Goal: Complete application form: Complete application form

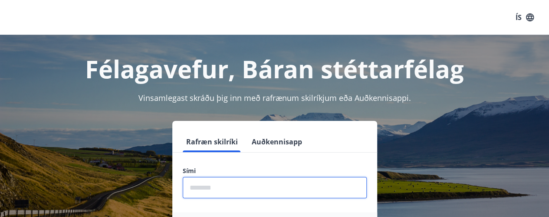
click at [239, 180] on input "phone" at bounding box center [275, 187] width 184 height 21
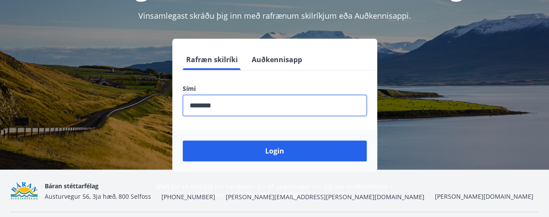
scroll to position [82, 0]
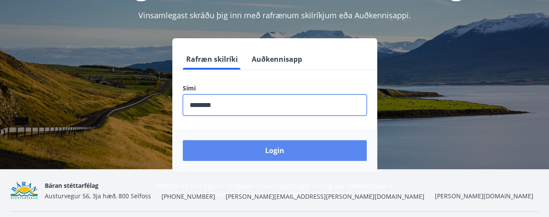
type input "********"
click at [244, 154] on button "Login" at bounding box center [275, 150] width 184 height 21
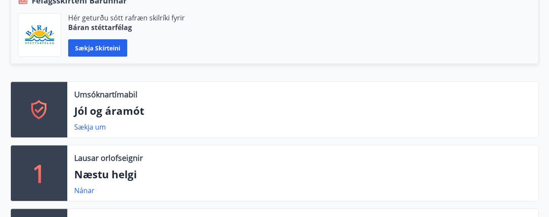
scroll to position [217, 0]
click at [92, 125] on link "Sækja um" at bounding box center [90, 127] width 32 height 10
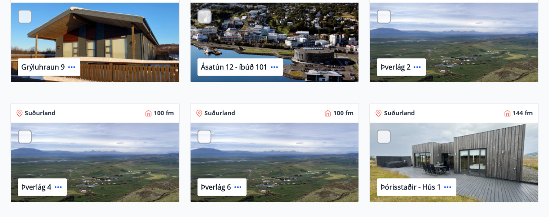
scroll to position [250, 0]
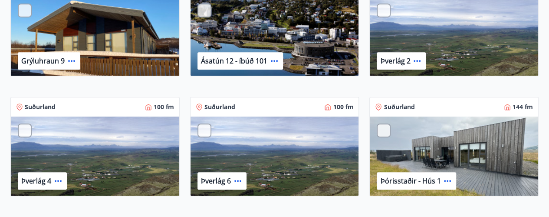
click at [224, 59] on p "Ásatún 12 - íbúð 101" at bounding box center [234, 61] width 66 height 10
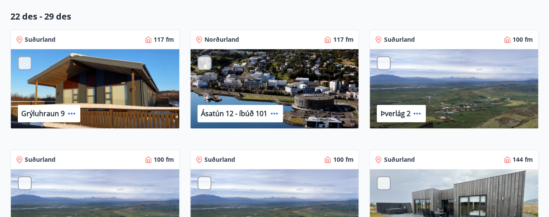
scroll to position [194, 0]
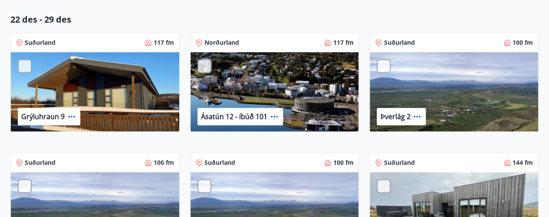
click at [223, 45] on p "Norðurland" at bounding box center [221, 42] width 35 height 9
click at [274, 113] on icon at bounding box center [274, 116] width 10 height 10
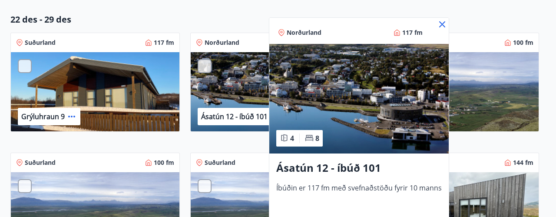
click at [440, 21] on icon at bounding box center [442, 24] width 10 height 10
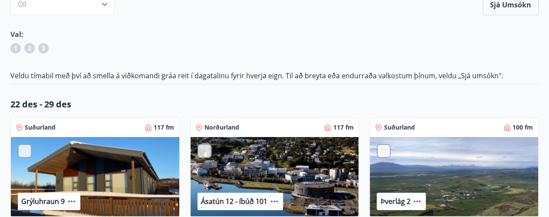
scroll to position [110, 0]
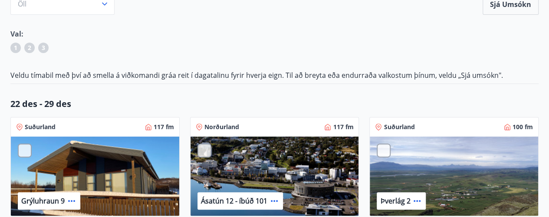
click at [207, 147] on div at bounding box center [205, 150] width 14 height 14
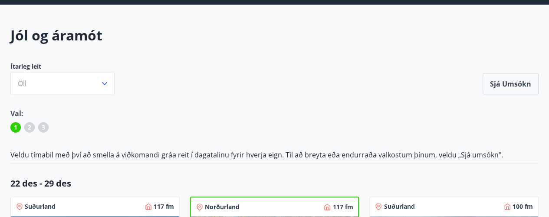
scroll to position [0, 0]
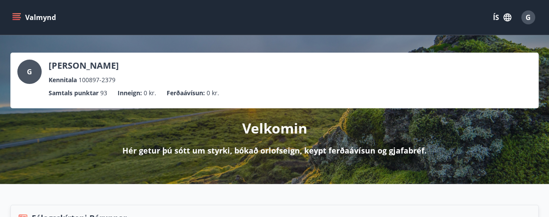
drag, startPoint x: 527, startPoint y: 12, endPoint x: 25, endPoint y: 17, distance: 501.9
click at [25, 17] on div "Valmynd ÍS G" at bounding box center [274, 17] width 528 height 21
click at [25, 17] on button "Valmynd" at bounding box center [34, 18] width 49 height 16
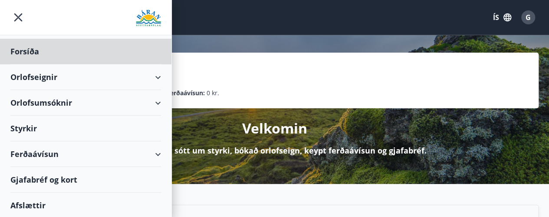
click at [67, 135] on div "Styrkir" at bounding box center [85, 128] width 151 height 26
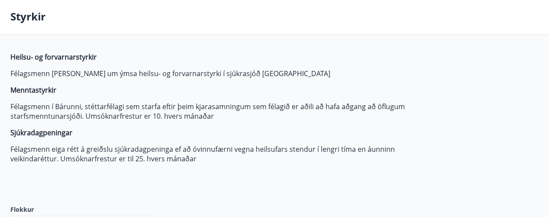
type input "***"
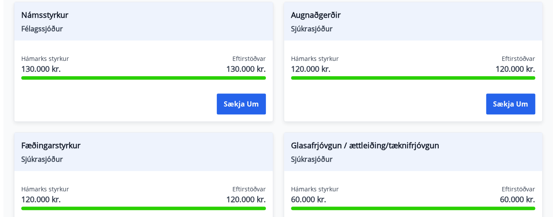
scroll to position [274, 0]
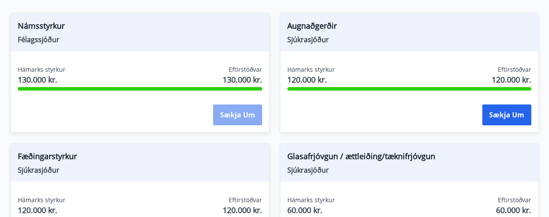
click at [241, 119] on button "Sækja um" at bounding box center [237, 114] width 49 height 21
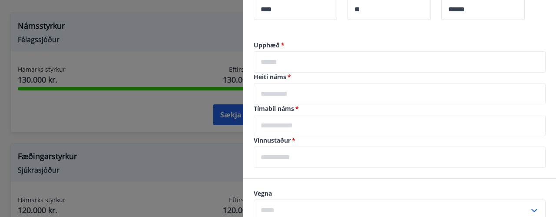
scroll to position [251, 0]
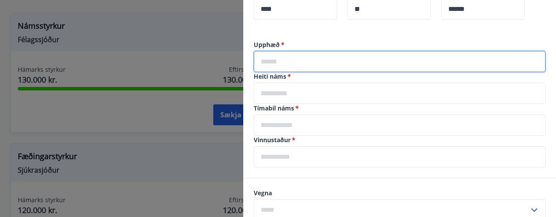
click at [295, 65] on input "text" at bounding box center [400, 61] width 292 height 21
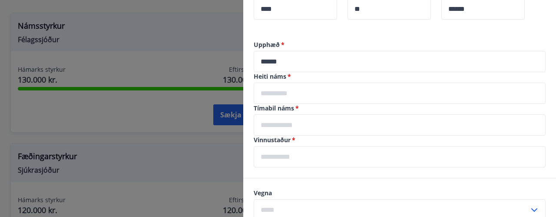
click at [350, 44] on label "Upphæð   *" at bounding box center [400, 44] width 292 height 9
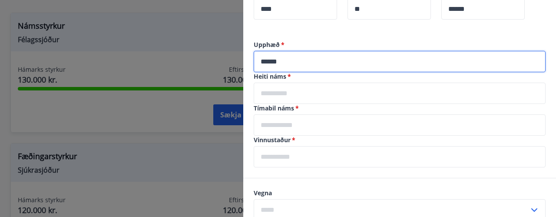
click at [288, 62] on input "******" at bounding box center [400, 61] width 292 height 21
type input "*****"
click at [284, 99] on input "text" at bounding box center [400, 92] width 292 height 21
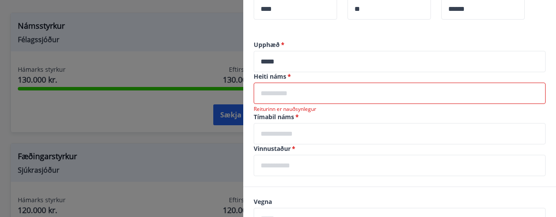
click at [297, 91] on input "text" at bounding box center [400, 92] width 292 height 21
paste input "**********"
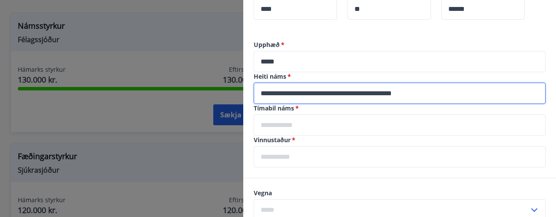
type input "**********"
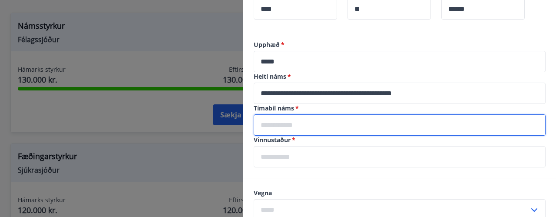
click at [385, 125] on input "text" at bounding box center [400, 124] width 292 height 21
type input "**********"
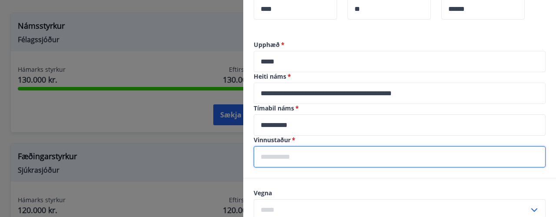
click at [291, 156] on input "text" at bounding box center [400, 156] width 292 height 21
type input "**********"
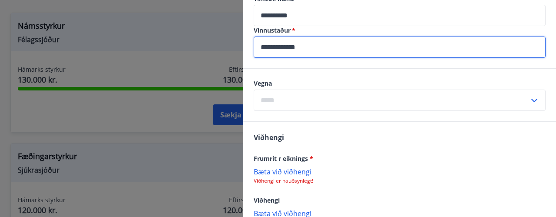
scroll to position [361, 0]
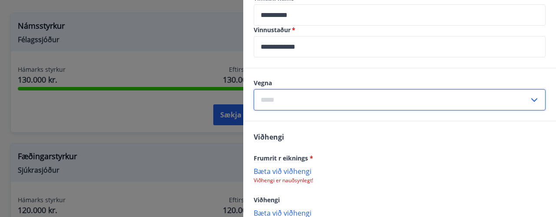
click at [439, 105] on input "text" at bounding box center [391, 99] width 275 height 21
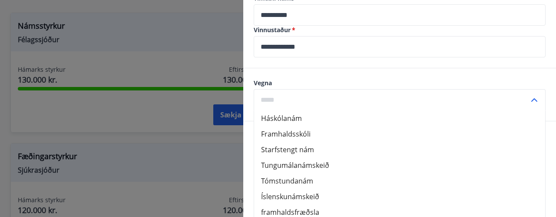
scroll to position [414, 0]
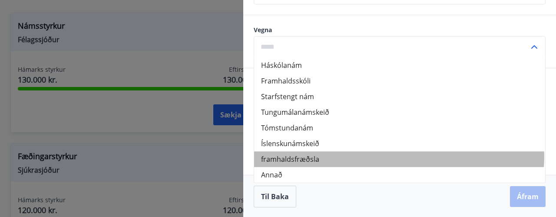
click at [399, 156] on li "framhaldsfræðsla" at bounding box center [399, 159] width 291 height 16
type input "**********"
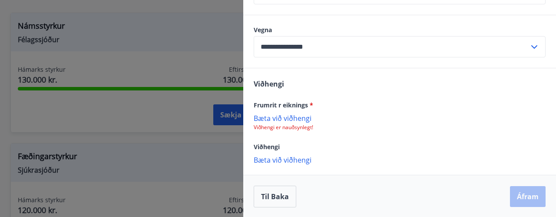
click at [285, 118] on p "Bæta við viðhengi" at bounding box center [400, 117] width 292 height 9
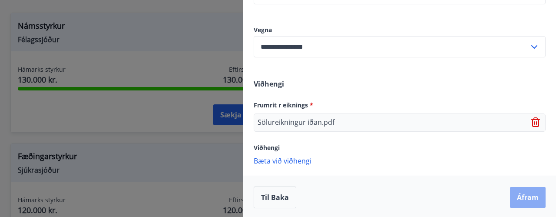
click at [511, 192] on button "Áfram" at bounding box center [528, 197] width 36 height 21
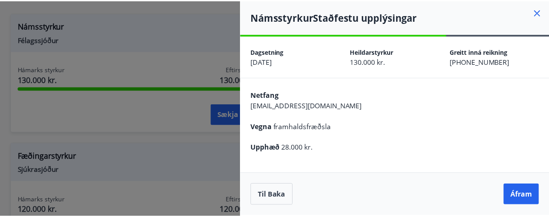
scroll to position [0, 0]
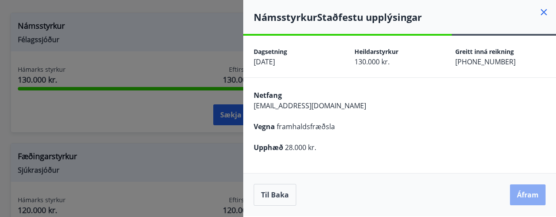
click at [522, 198] on button "Áfram" at bounding box center [528, 194] width 36 height 21
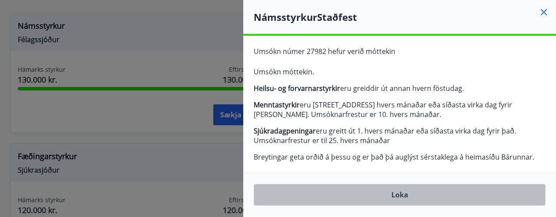
click at [444, 194] on button "Loka" at bounding box center [400, 195] width 292 height 22
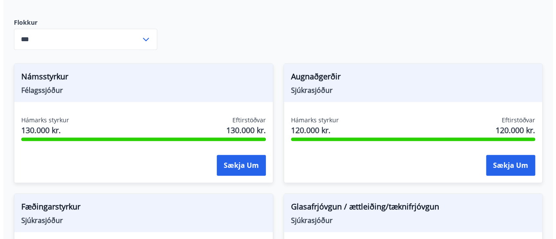
scroll to position [221, 0]
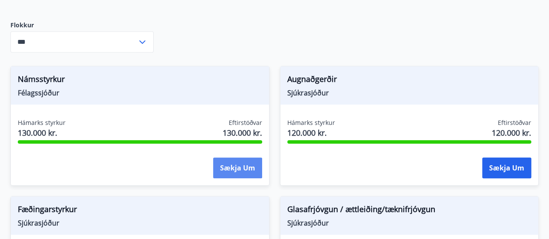
click at [235, 161] on button "Sækja um" at bounding box center [237, 168] width 49 height 21
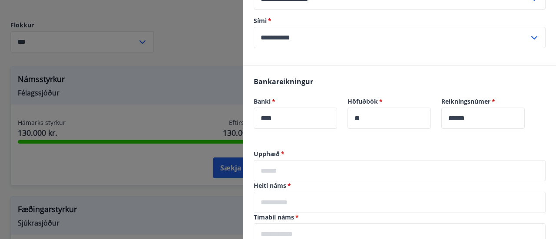
scroll to position [142, 0]
click at [323, 168] on input "text" at bounding box center [400, 170] width 292 height 21
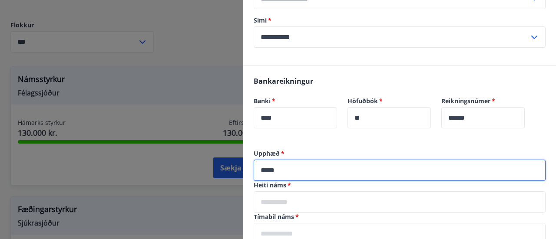
type input "*****"
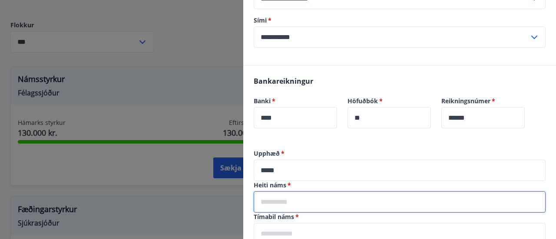
click at [273, 207] on input "text" at bounding box center [400, 201] width 292 height 21
type input "**********"
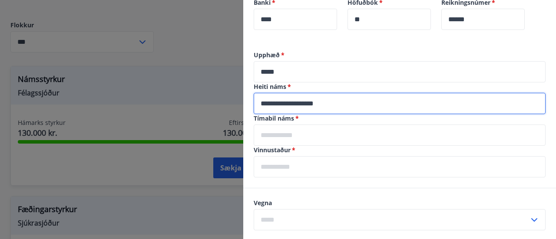
scroll to position [242, 0]
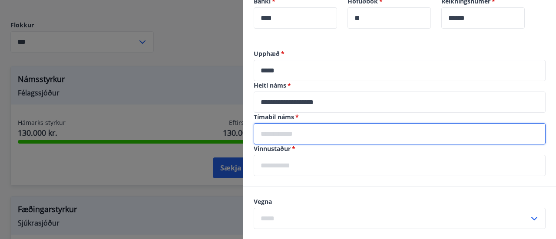
click at [288, 135] on input "text" at bounding box center [400, 133] width 292 height 21
type input "*"
type input "**********"
click at [307, 165] on input "text" at bounding box center [400, 165] width 292 height 21
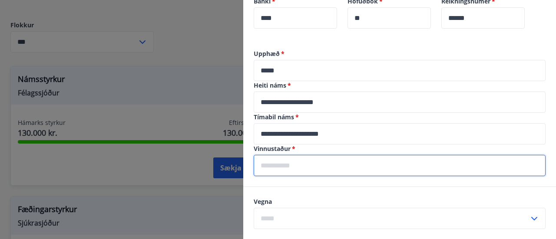
type input "**********"
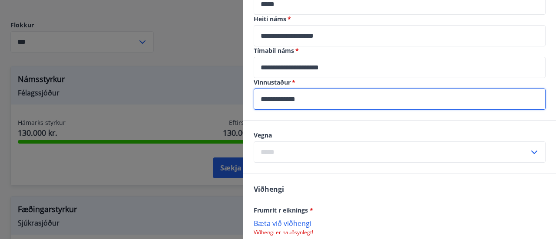
scroll to position [309, 0]
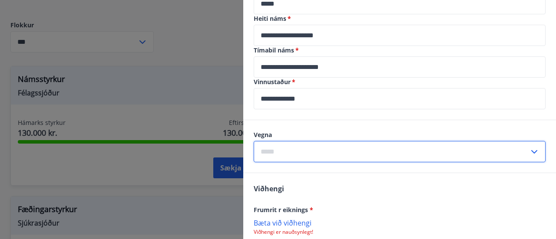
click at [316, 150] on input "text" at bounding box center [391, 151] width 275 height 21
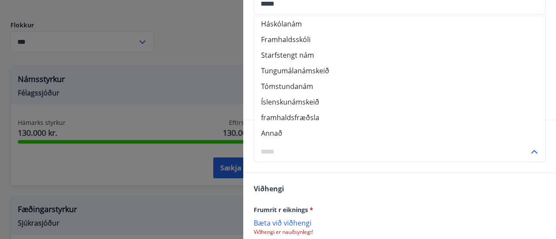
click at [312, 56] on li "Starfstengt nám" at bounding box center [399, 55] width 291 height 16
type input "**********"
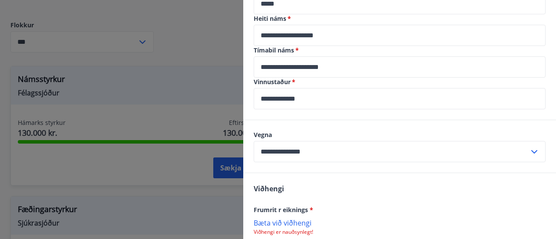
scroll to position [391, 0]
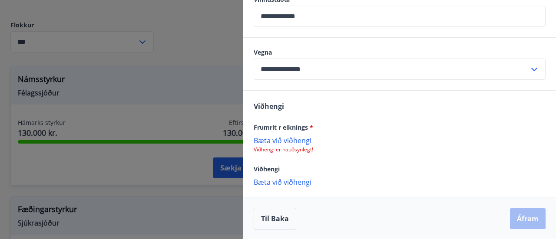
click at [288, 137] on p "Bæta við viðhengi" at bounding box center [400, 140] width 292 height 9
click at [284, 138] on p "Bæta við viðhengi" at bounding box center [400, 140] width 292 height 9
click at [296, 137] on p "Bæta við viðhengi" at bounding box center [400, 140] width 292 height 9
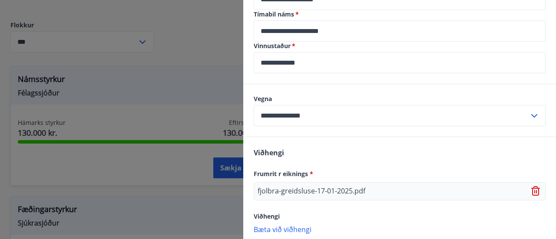
scroll to position [392, 0]
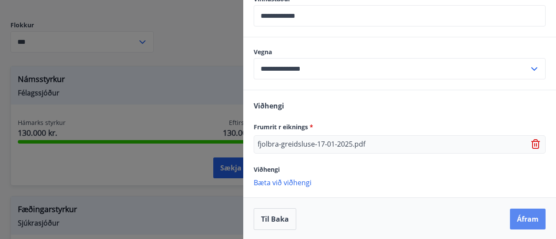
click at [511, 216] on button "Áfram" at bounding box center [528, 219] width 36 height 21
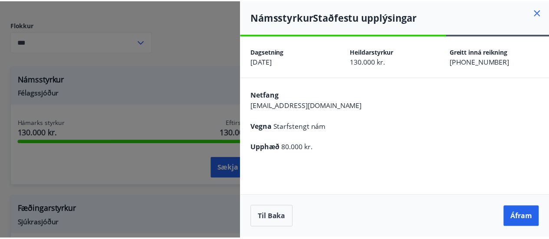
scroll to position [0, 0]
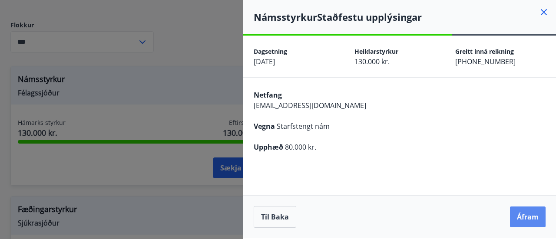
click at [513, 211] on button "Áfram" at bounding box center [528, 217] width 36 height 21
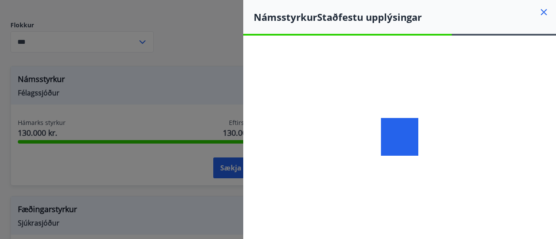
click at [513, 211] on div at bounding box center [399, 137] width 313 height 203
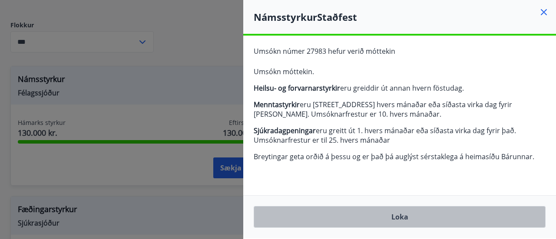
click at [453, 216] on button "Loka" at bounding box center [400, 217] width 292 height 22
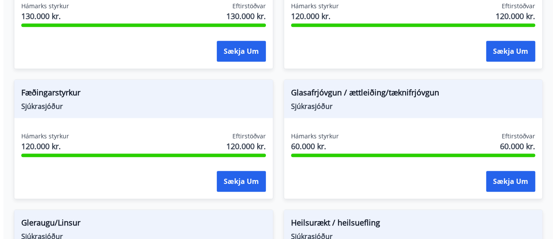
scroll to position [338, 0]
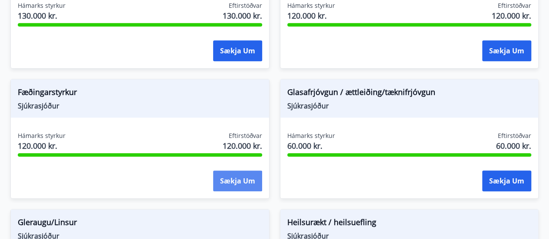
click at [247, 186] on button "Sækja um" at bounding box center [237, 181] width 49 height 21
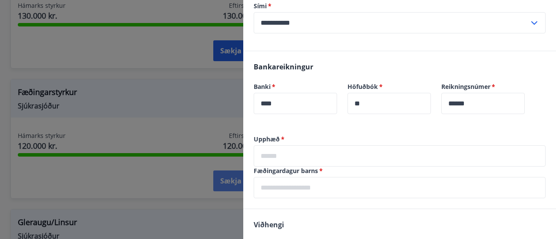
scroll to position [209, 0]
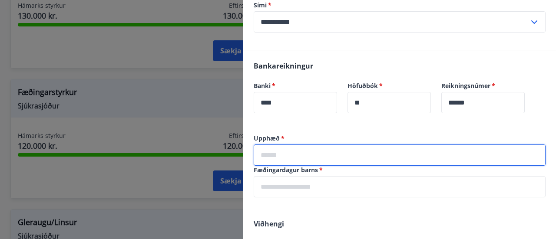
click at [276, 159] on input "text" at bounding box center [400, 155] width 292 height 21
type input "******"
click at [257, 183] on input "text" at bounding box center [400, 186] width 292 height 21
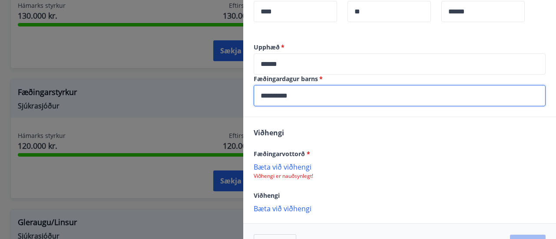
scroll to position [327, 0]
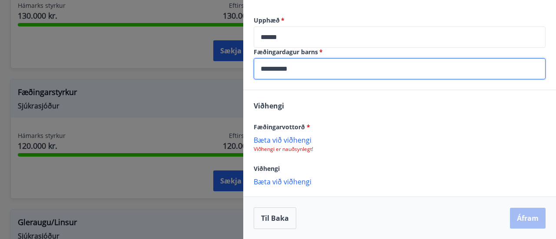
type input "**********"
click at [306, 139] on p "Bæta við viðhengi" at bounding box center [400, 139] width 292 height 9
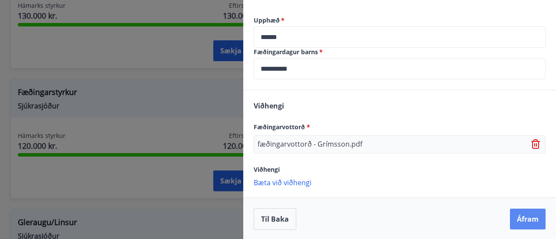
click at [518, 216] on button "Áfram" at bounding box center [528, 219] width 36 height 21
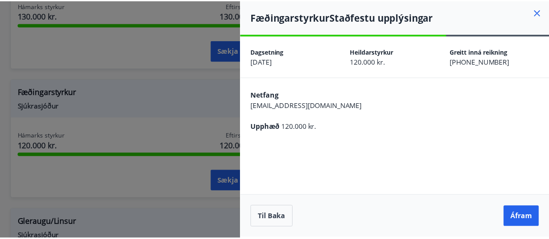
scroll to position [0, 0]
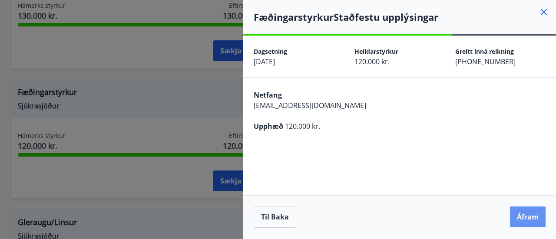
click at [518, 216] on button "Áfram" at bounding box center [528, 217] width 36 height 21
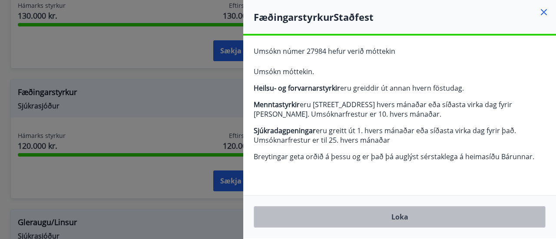
click at [421, 215] on button "Loka" at bounding box center [400, 217] width 292 height 22
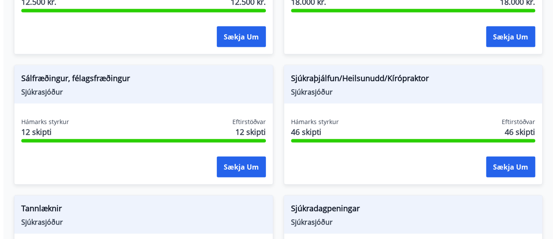
scroll to position [873, 0]
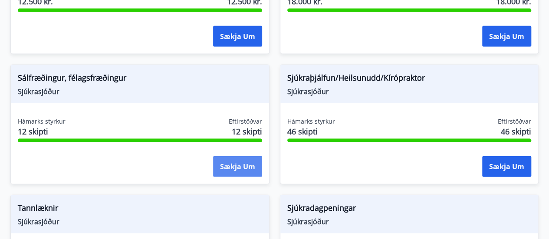
click at [231, 163] on button "Sækja um" at bounding box center [237, 166] width 49 height 21
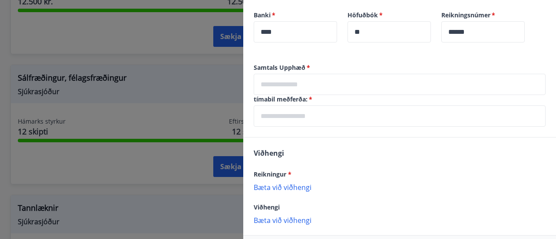
scroll to position [260, 0]
click at [307, 95] on input "text" at bounding box center [400, 83] width 292 height 21
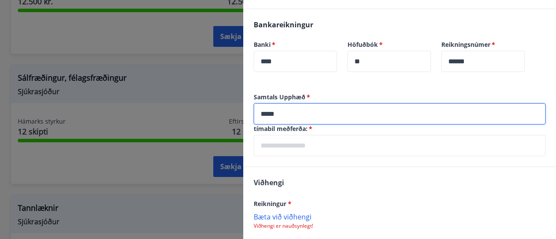
scroll to position [230, 0]
type input "*****"
click at [300, 150] on input "text" at bounding box center [400, 145] width 292 height 21
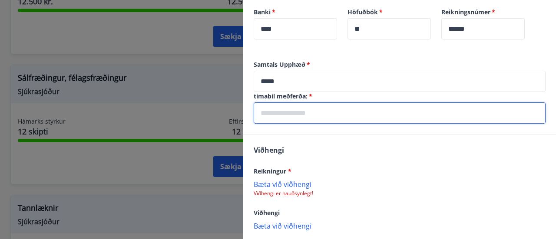
scroll to position [263, 0]
click at [334, 123] on input "text" at bounding box center [400, 112] width 292 height 21
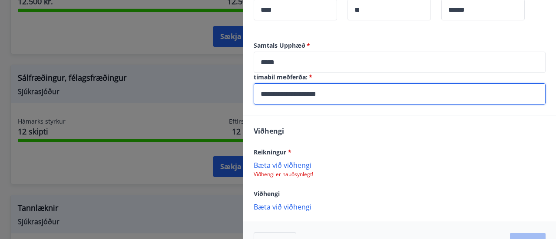
scroll to position [297, 0]
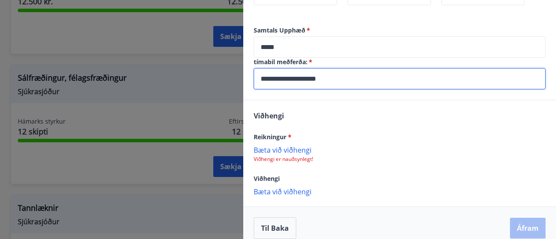
type input "**********"
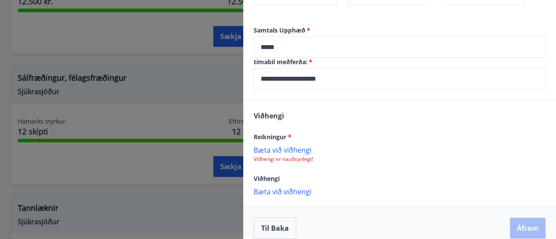
click at [269, 154] on p "Bæta við viðhengi" at bounding box center [400, 149] width 292 height 9
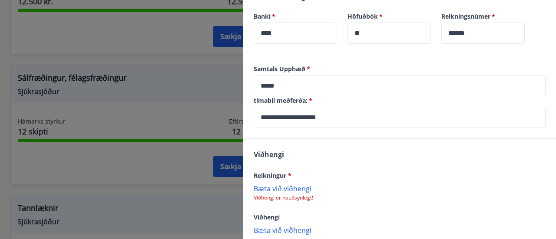
scroll to position [317, 0]
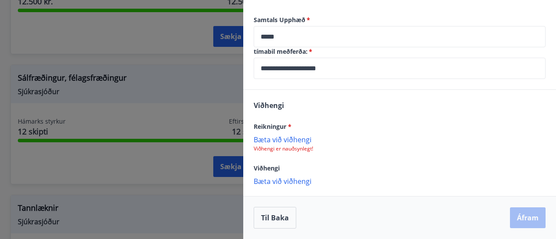
click at [287, 142] on p "Bæta við viðhengi" at bounding box center [400, 139] width 292 height 9
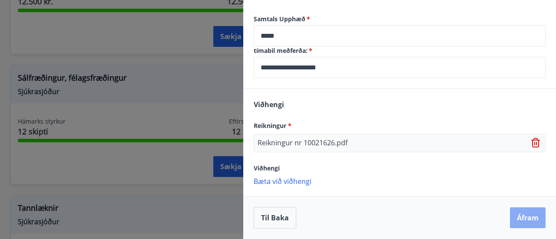
click at [520, 215] on button "Áfram" at bounding box center [528, 218] width 36 height 21
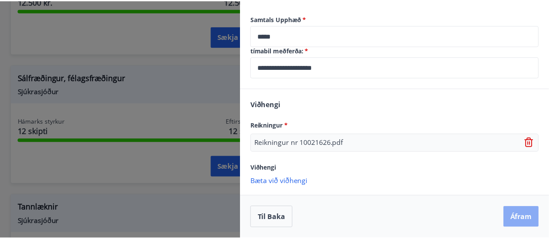
scroll to position [0, 0]
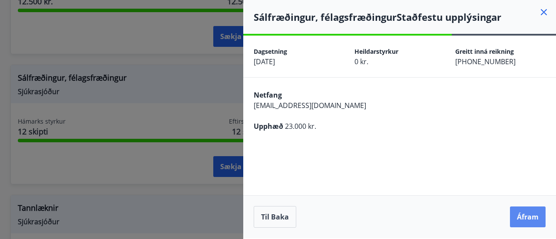
click at [524, 216] on button "Áfram" at bounding box center [528, 217] width 36 height 21
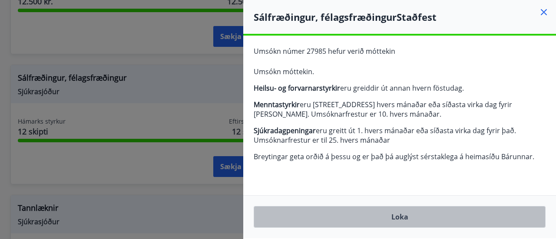
click at [432, 209] on button "Loka" at bounding box center [400, 217] width 292 height 22
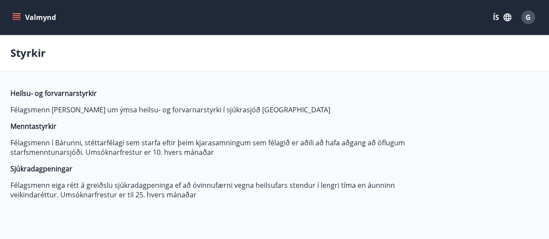
click at [16, 19] on icon "menu" at bounding box center [16, 17] width 9 height 9
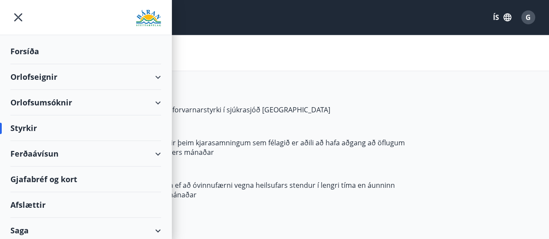
scroll to position [28, 0]
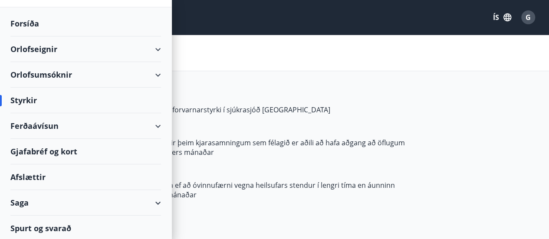
click at [47, 180] on div "Afslættir" at bounding box center [85, 178] width 151 height 26
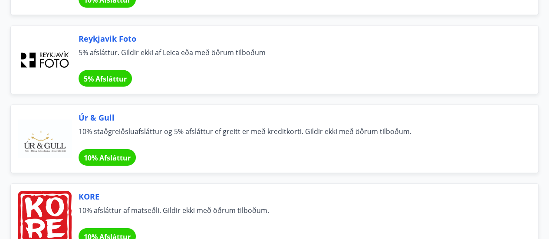
scroll to position [1355, 0]
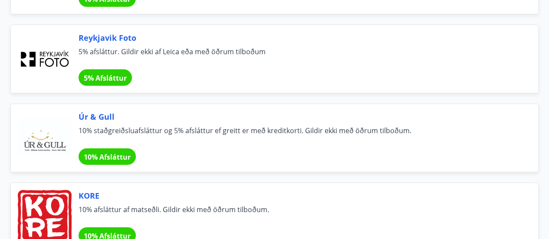
click at [130, 152] on span "10% Afsláttur" at bounding box center [107, 157] width 47 height 10
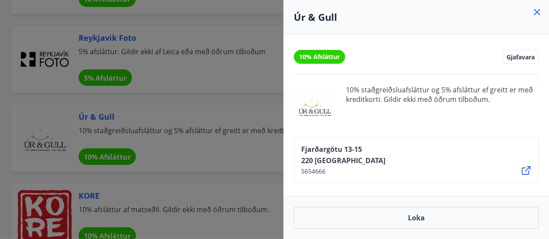
scroll to position [1396, 0]
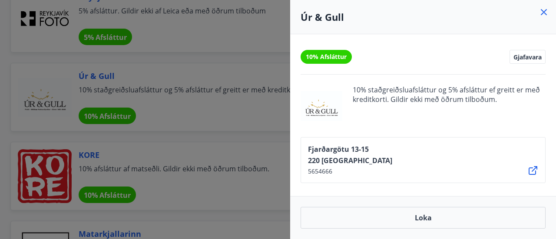
click at [548, 10] on icon at bounding box center [543, 12] width 10 height 10
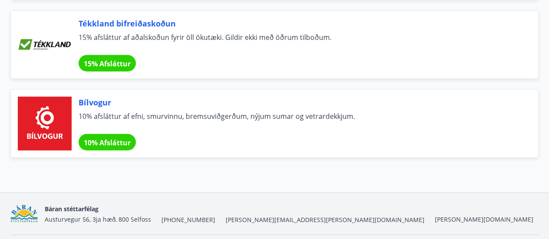
scroll to position [6111, 0]
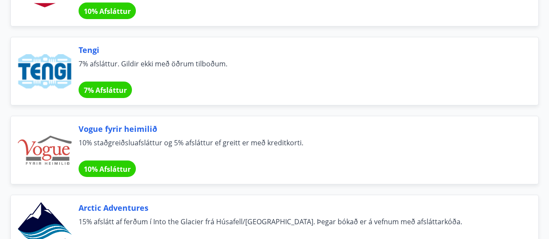
click at [104, 216] on div "Arctic Adventures 15% afslátt af ferðum í Into the Glacier frá Húsafell/Klaka. …" at bounding box center [298, 229] width 439 height 54
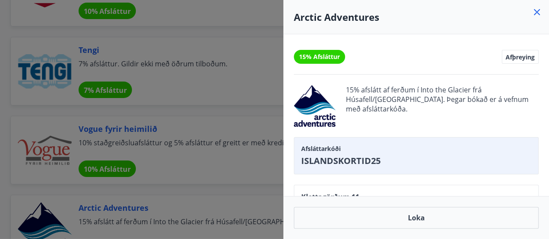
scroll to position [3072, 0]
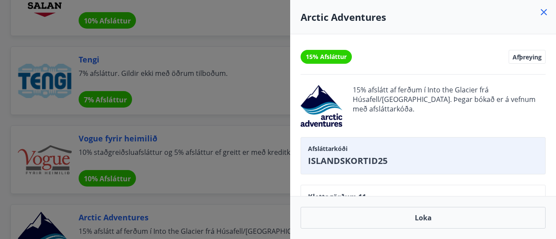
click at [541, 12] on icon at bounding box center [543, 12] width 10 height 10
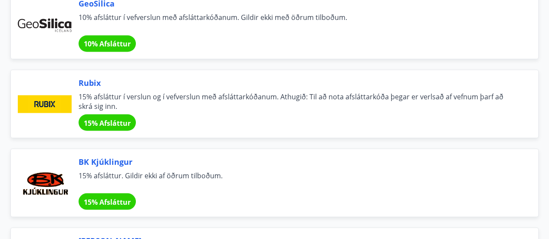
scroll to position [2418, 0]
